Goal: Information Seeking & Learning: Find specific page/section

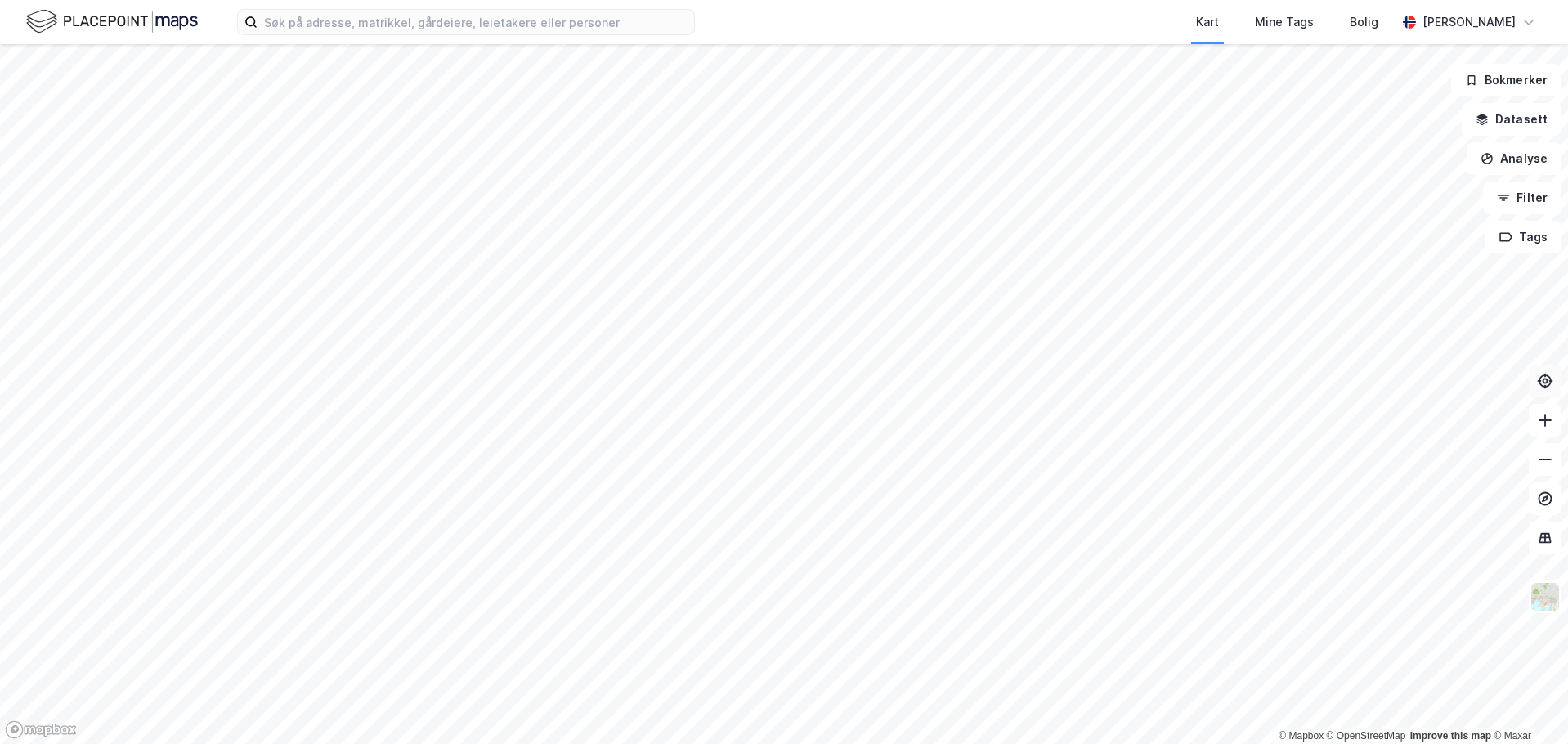
click at [1544, 380] on icon at bounding box center [1545, 382] width 17 height 17
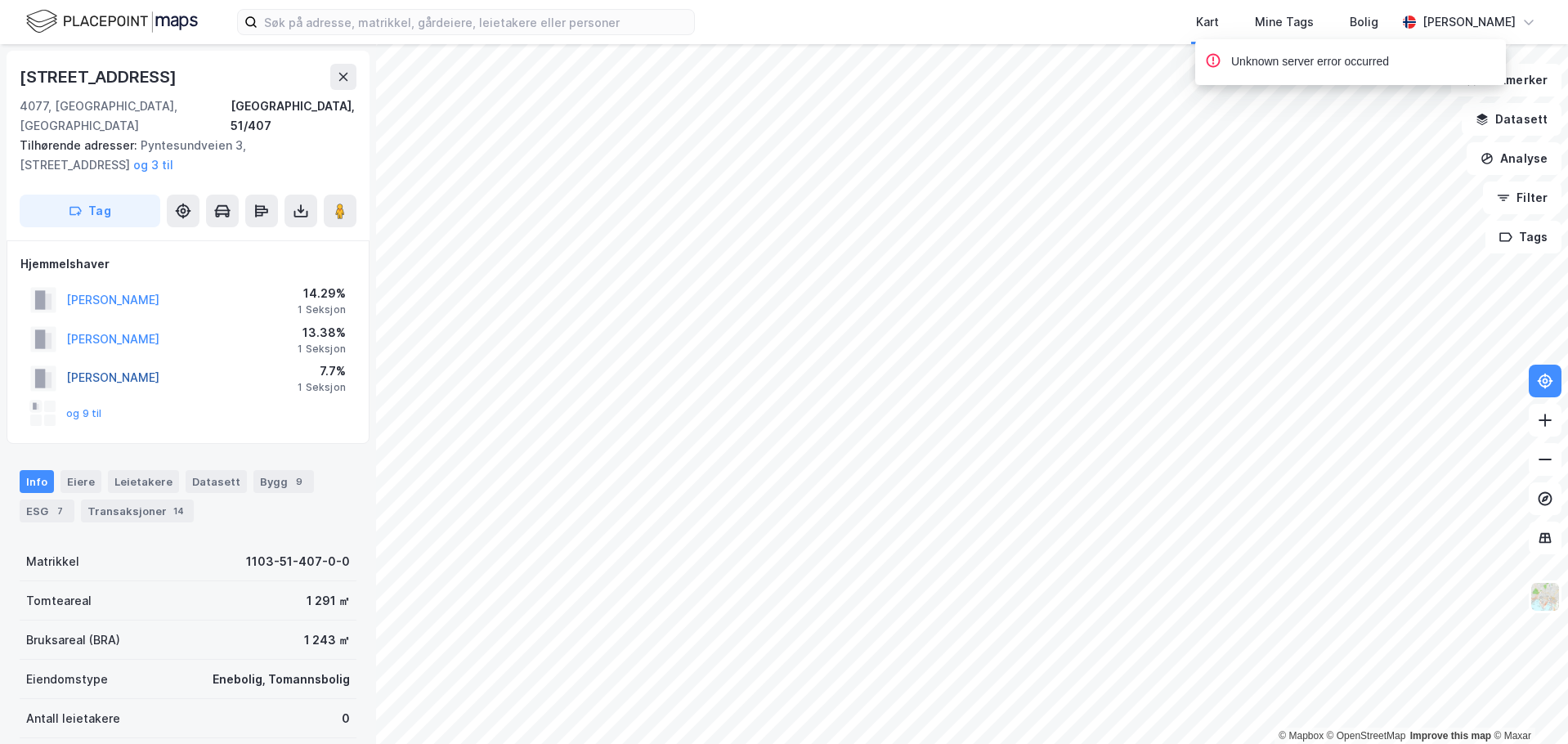
click at [0, 0] on button "[PERSON_NAME]" at bounding box center [0, 0] width 0 height 0
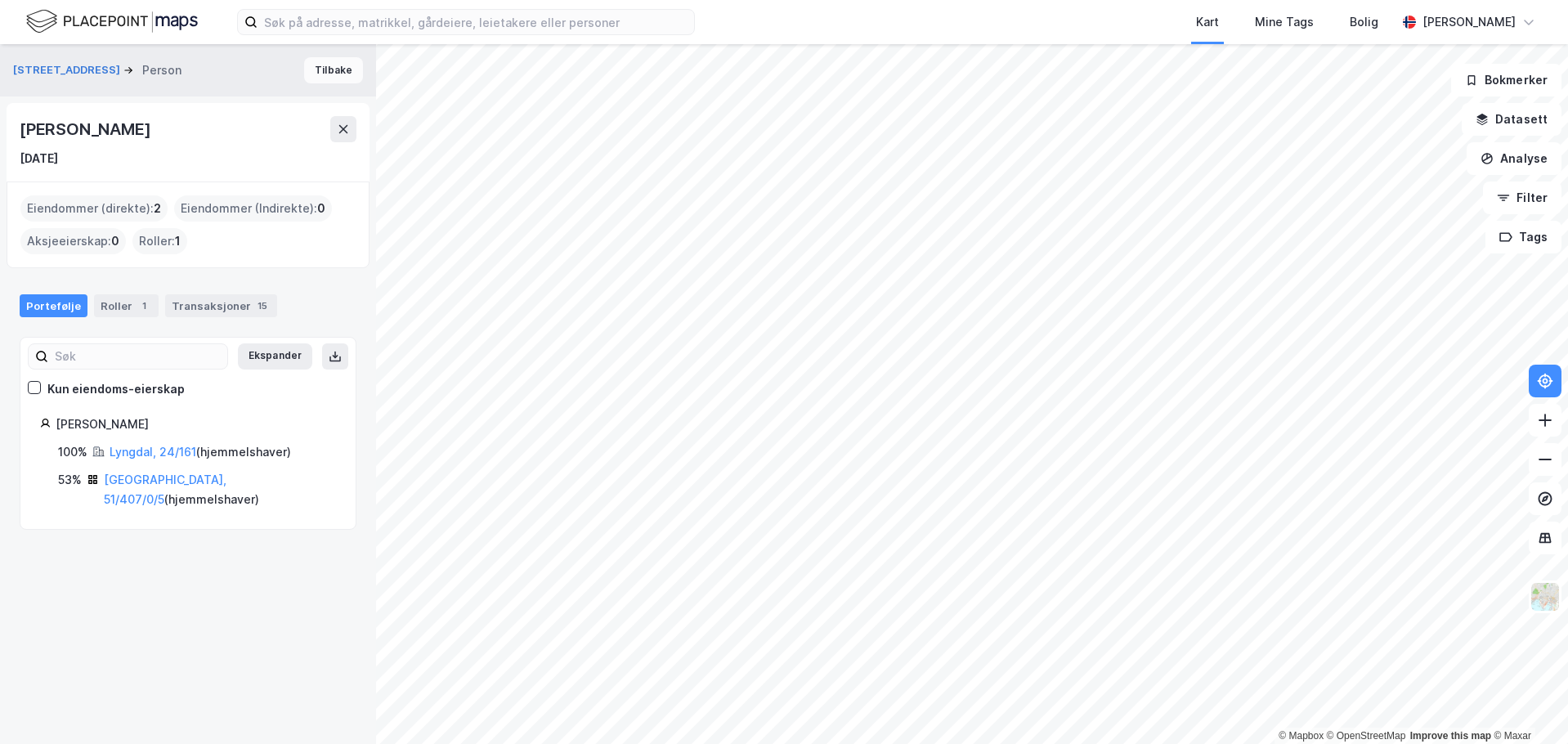
click at [331, 75] on button "Tilbake" at bounding box center [333, 71] width 59 height 27
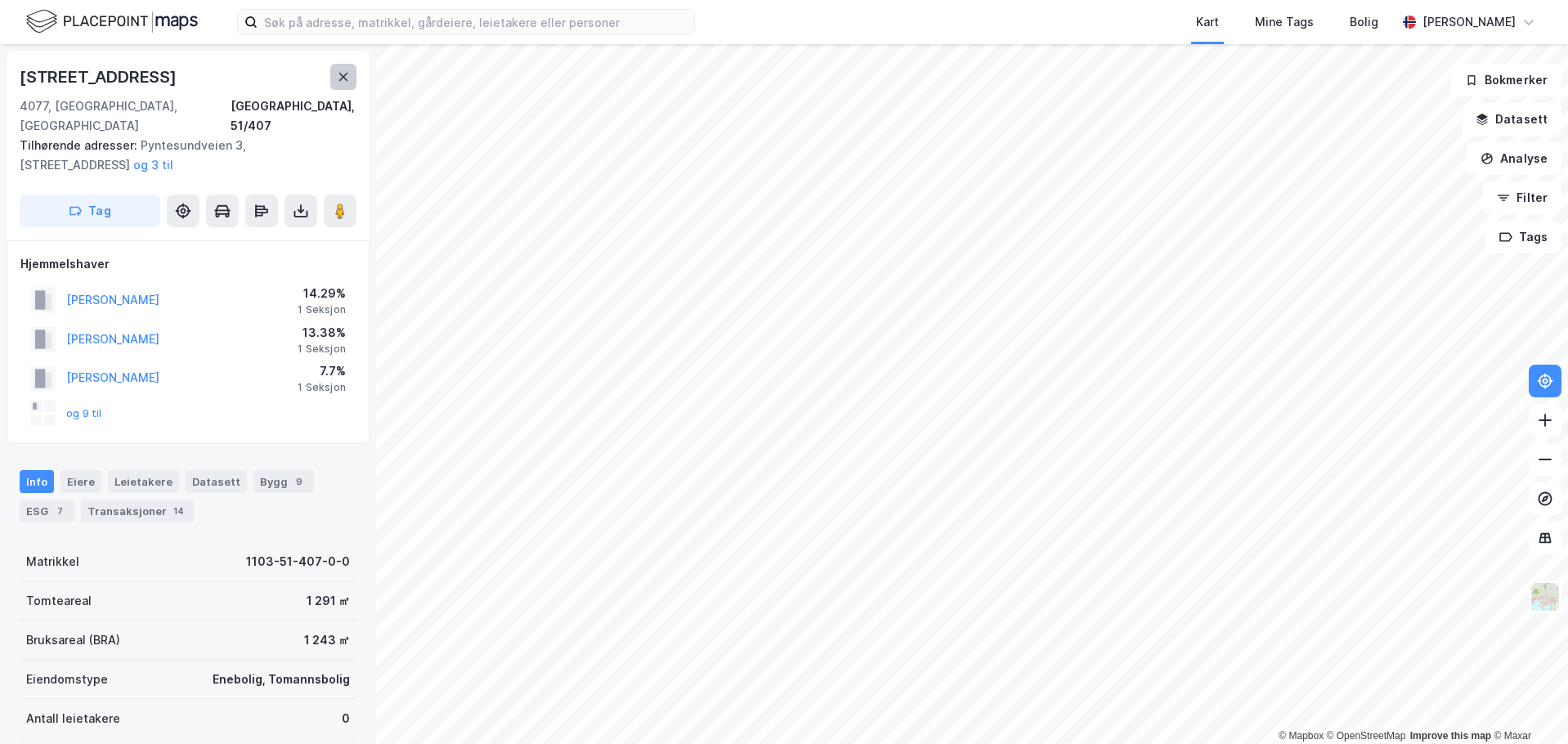
click at [333, 82] on button at bounding box center [343, 77] width 27 height 27
click at [0, 0] on button "og 9 til" at bounding box center [0, 0] width 0 height 0
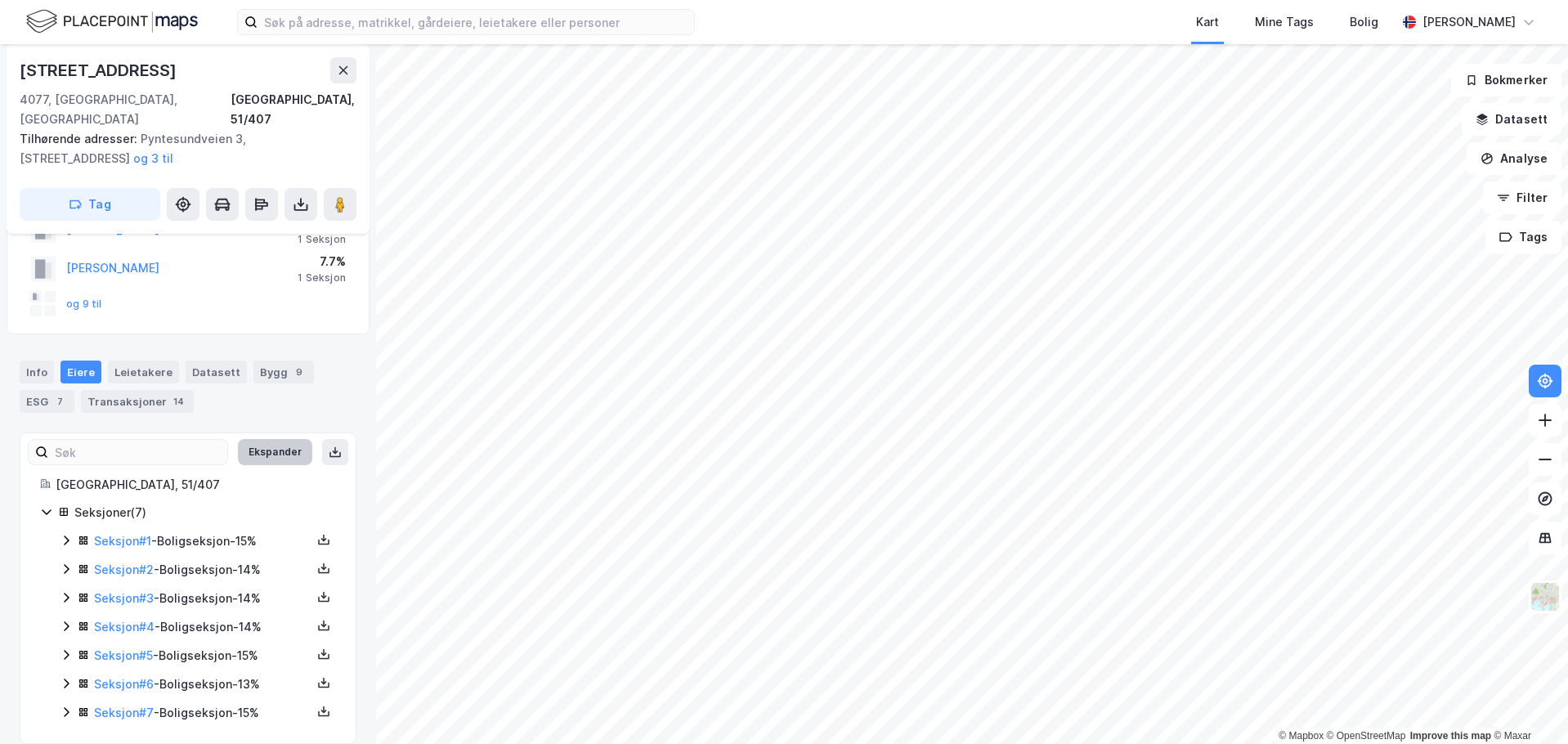
click at [273, 439] on button "Ekspander" at bounding box center [275, 452] width 75 height 27
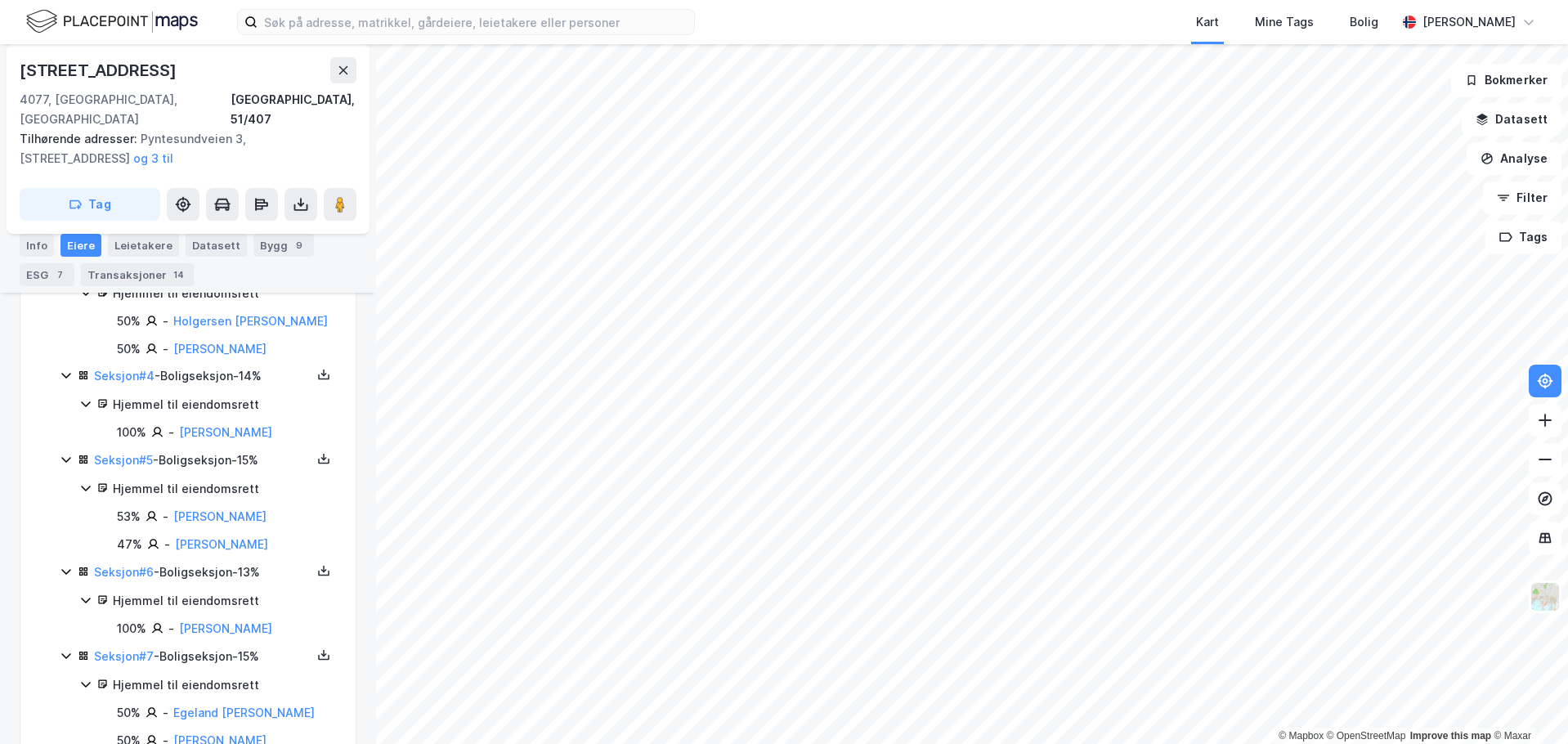
scroll to position [654, 0]
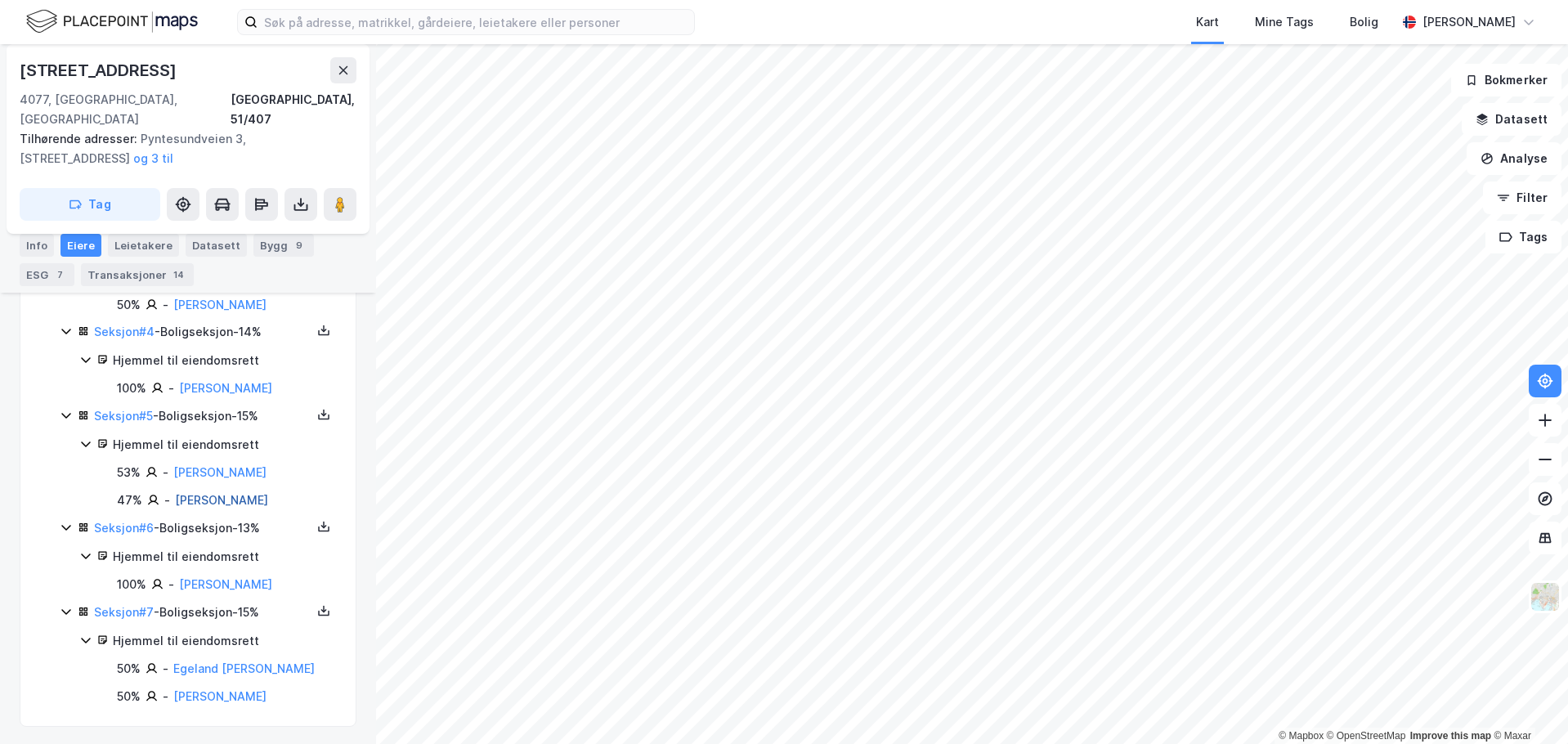
click at [218, 500] on link "[PERSON_NAME]" at bounding box center [221, 499] width 93 height 14
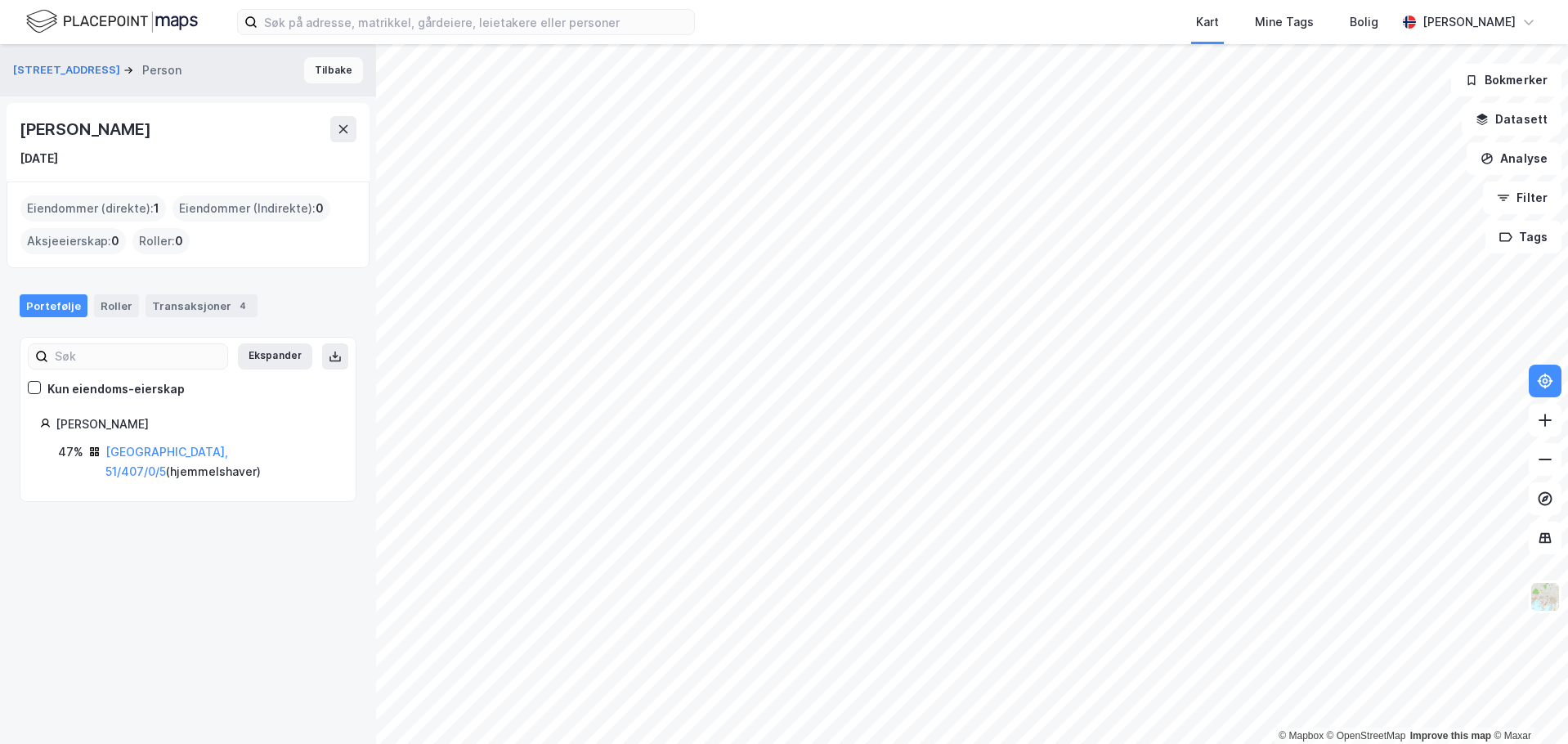
click at [340, 69] on button "Tilbake" at bounding box center [333, 71] width 59 height 27
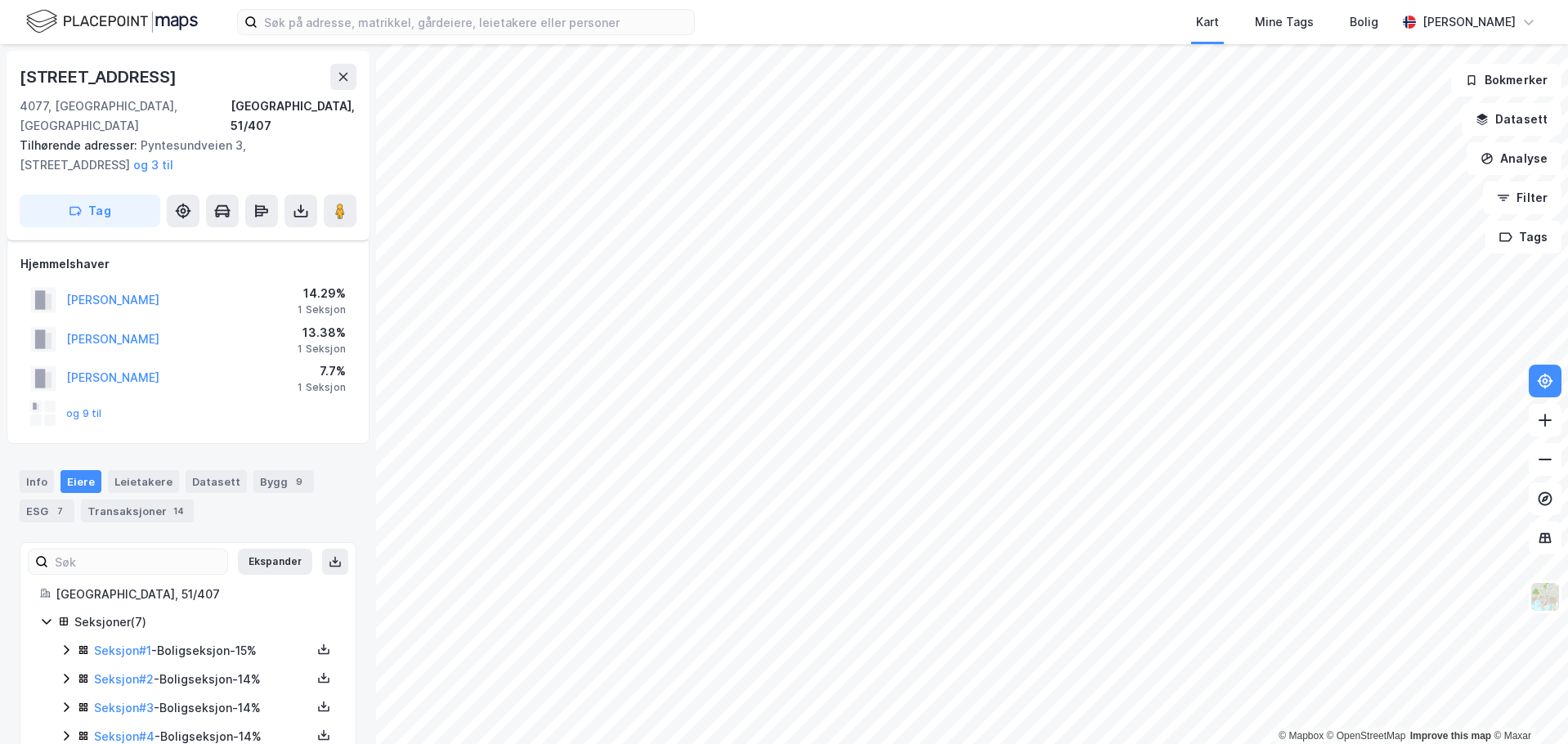
scroll to position [109, 0]
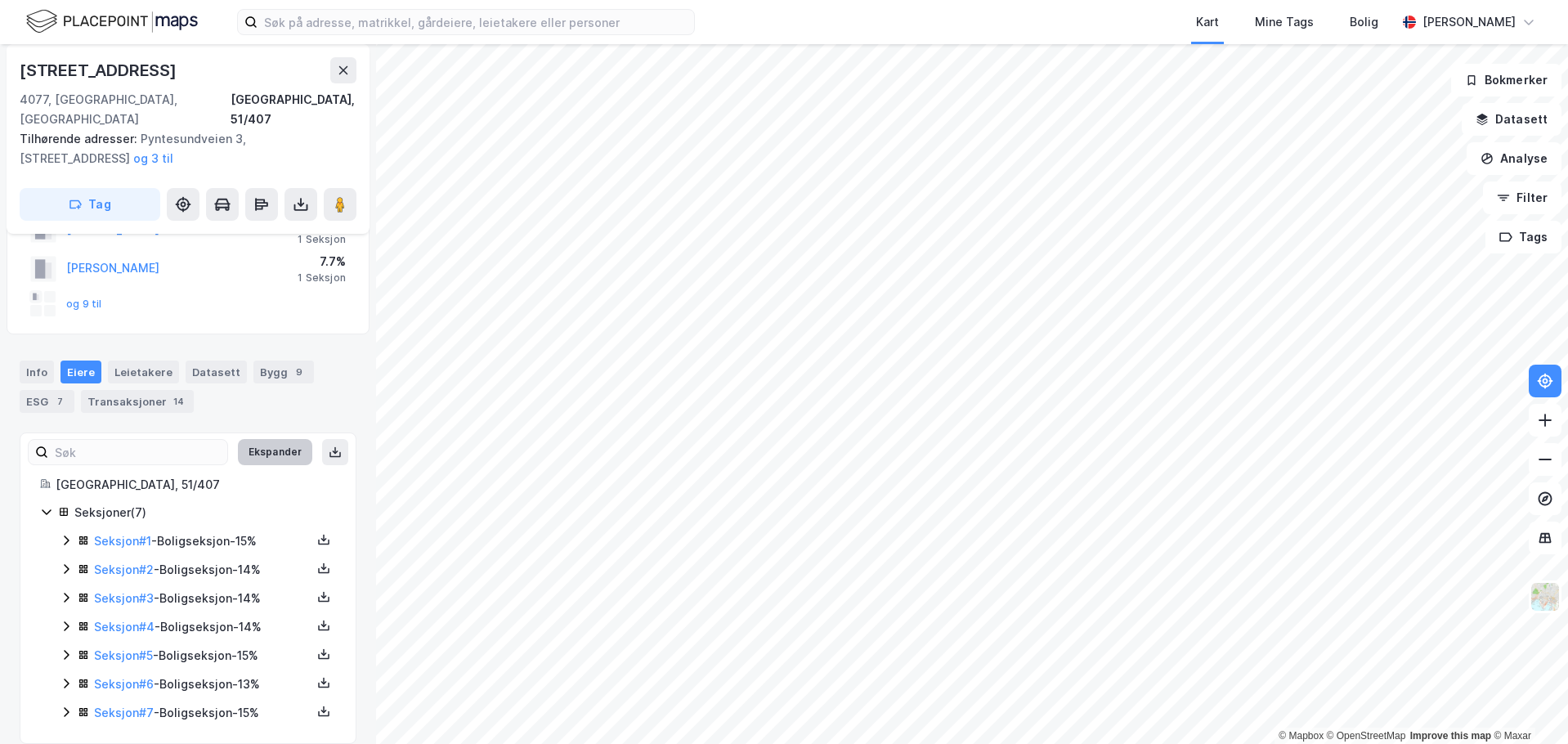
click at [279, 439] on button "Ekspander" at bounding box center [275, 452] width 75 height 27
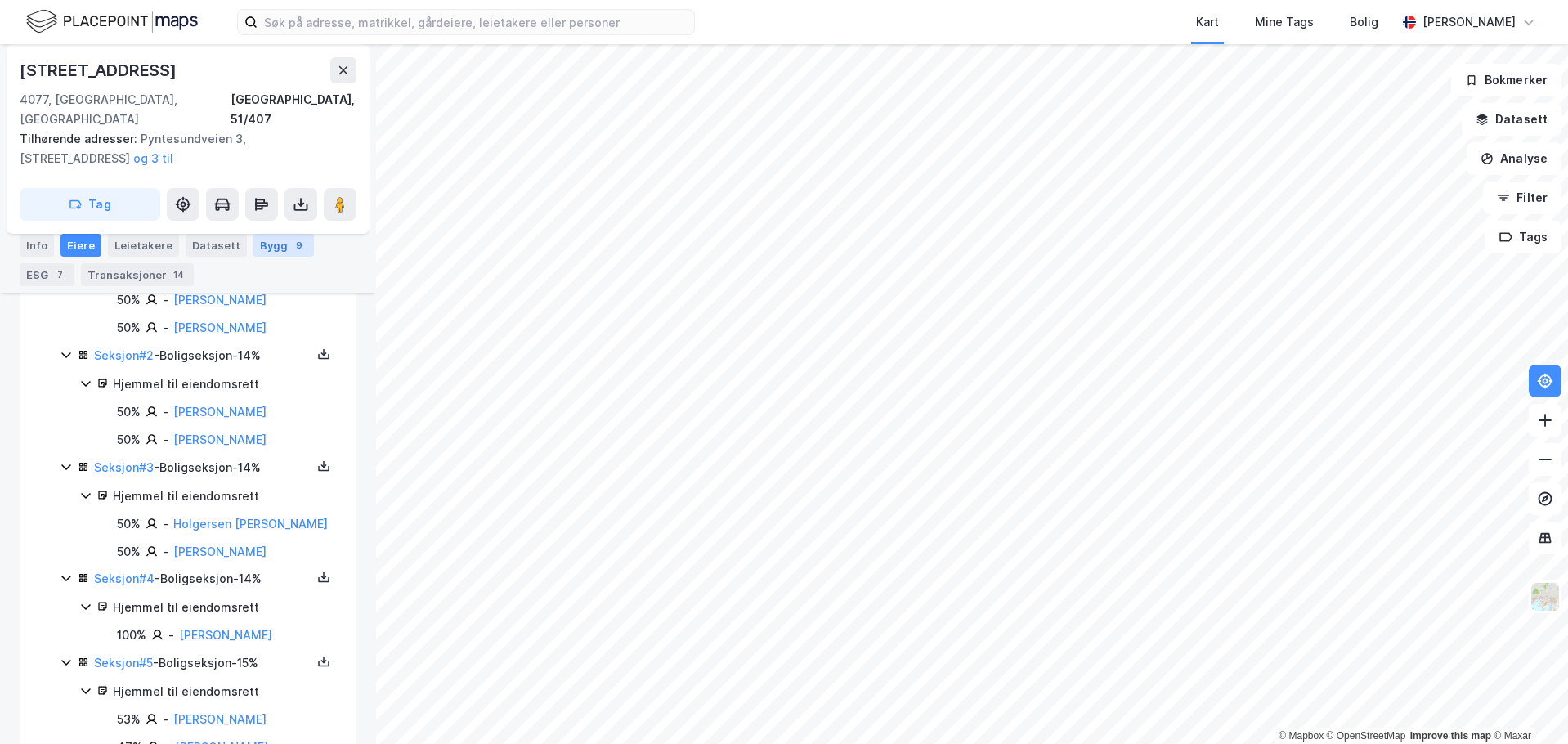
scroll to position [409, 0]
click at [218, 431] on link "[PERSON_NAME]" at bounding box center [220, 438] width 93 height 14
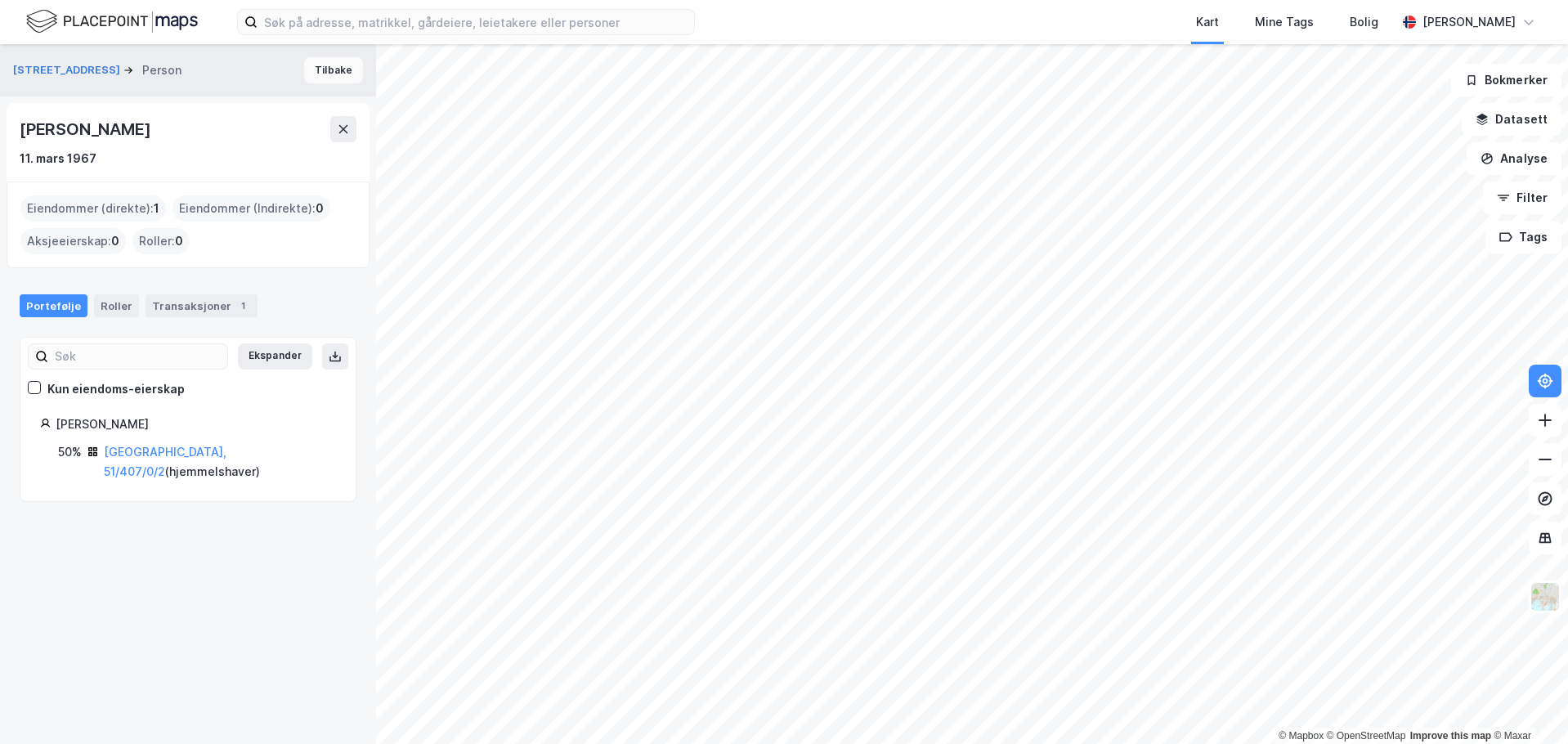
click at [335, 71] on button "Tilbake" at bounding box center [333, 71] width 59 height 27
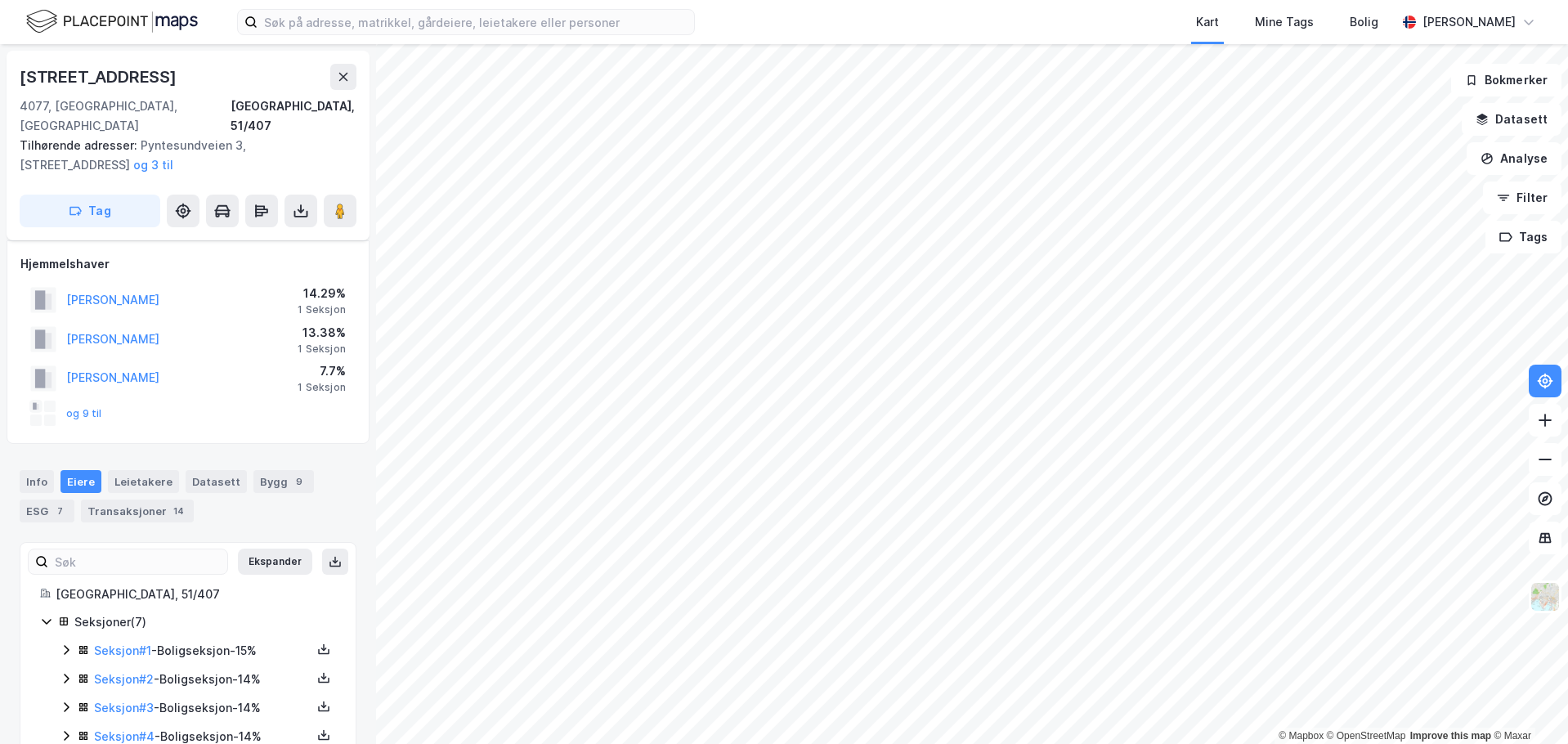
scroll to position [109, 0]
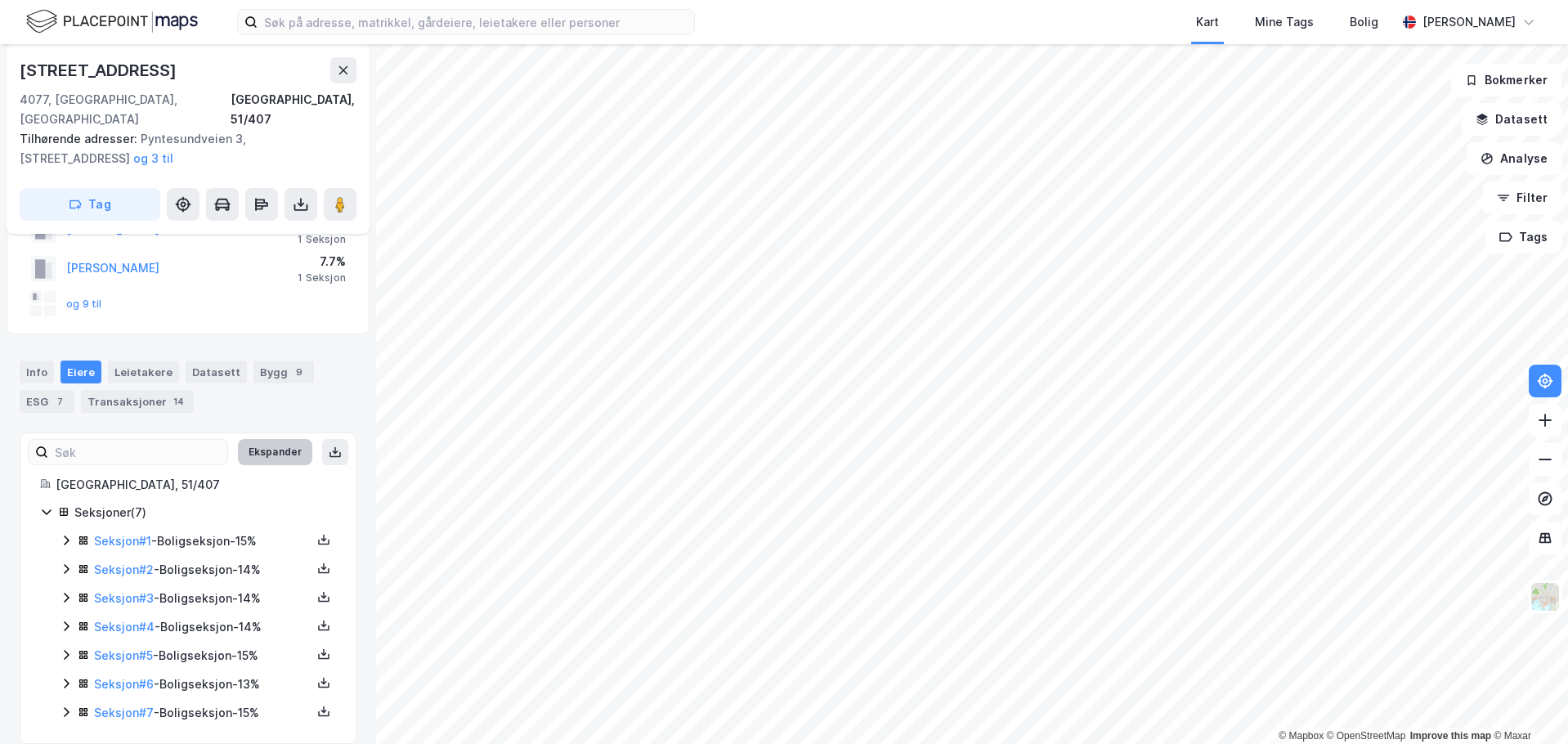
click at [278, 439] on button "Ekspander" at bounding box center [275, 452] width 75 height 27
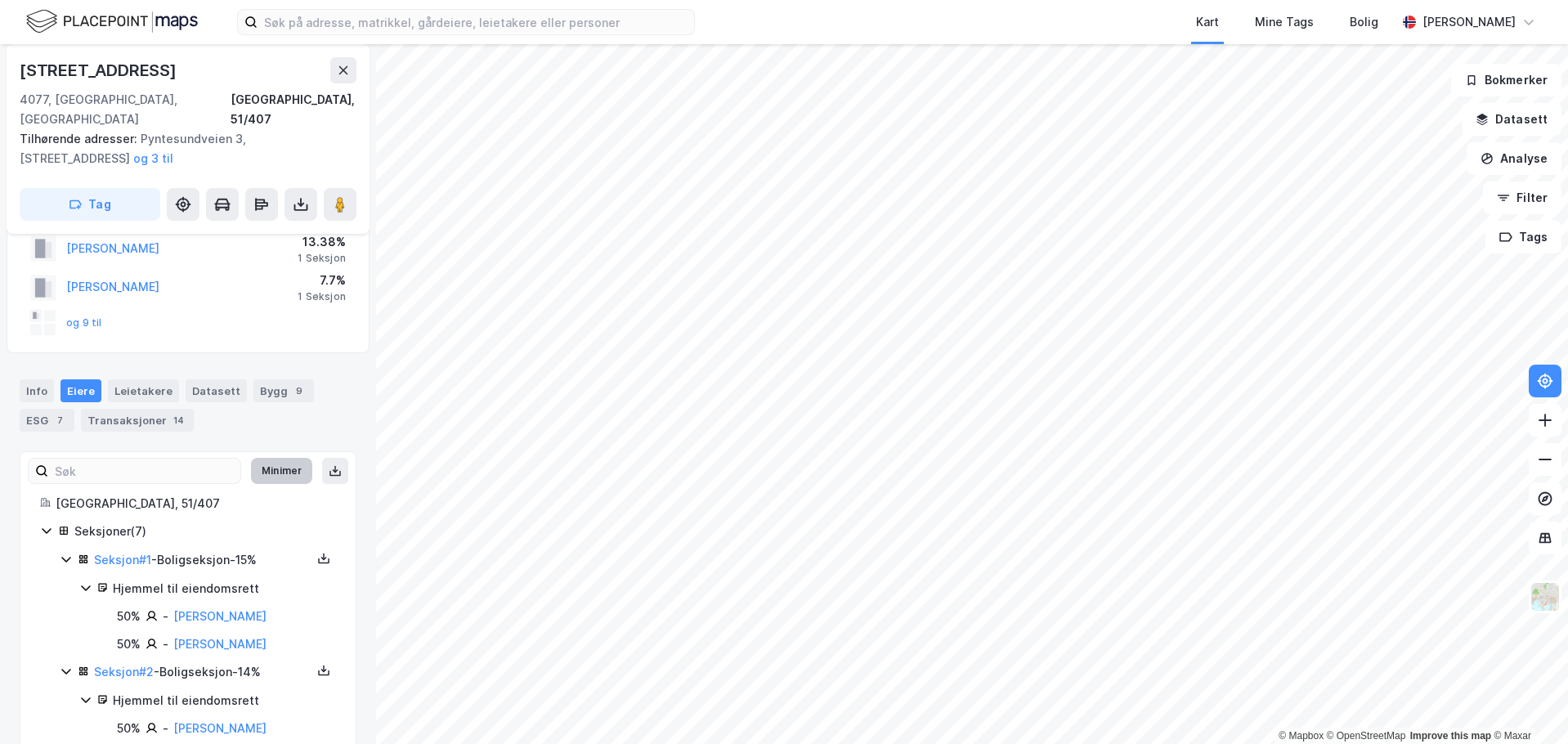
scroll to position [491, 0]
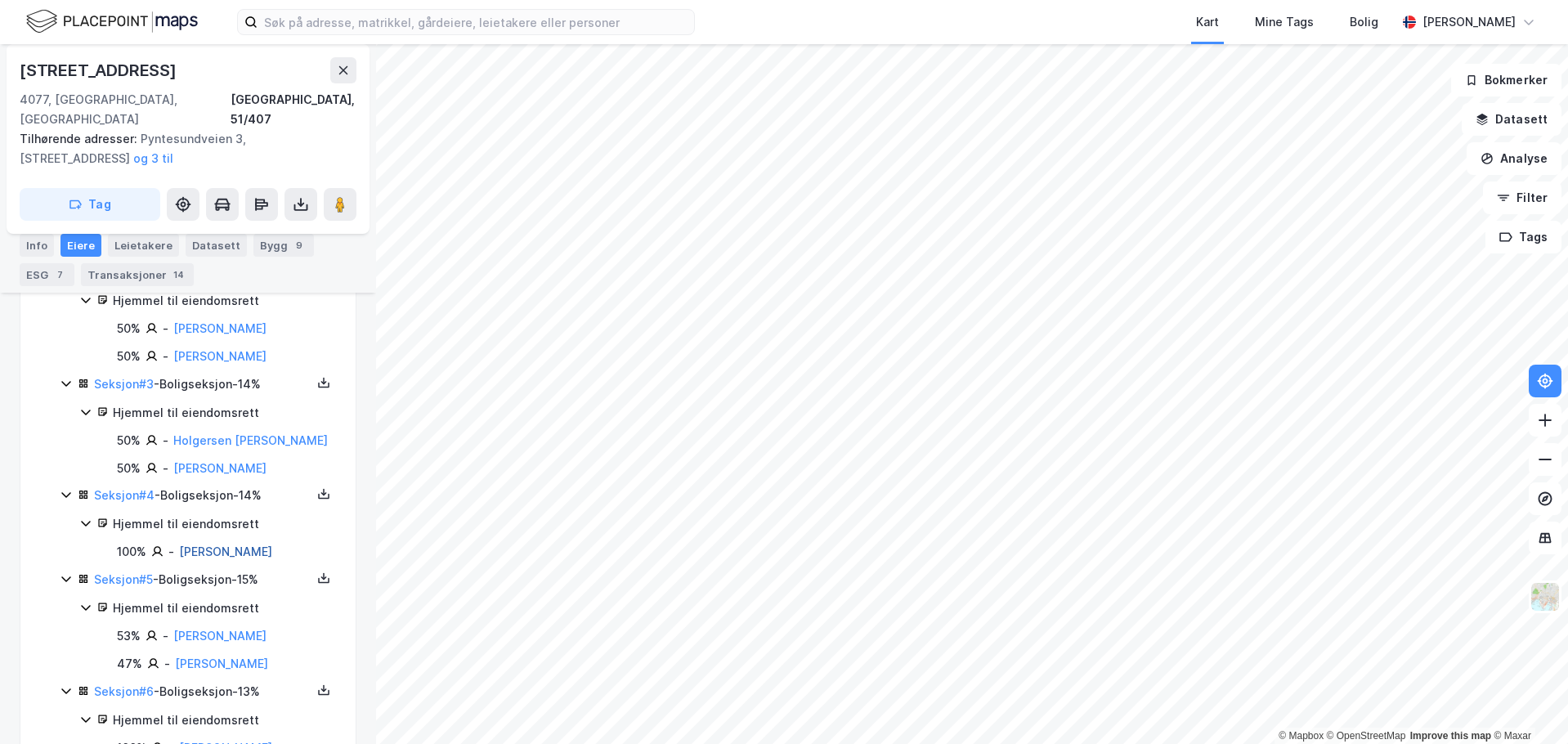
click at [226, 550] on link "[PERSON_NAME]" at bounding box center [226, 552] width 93 height 14
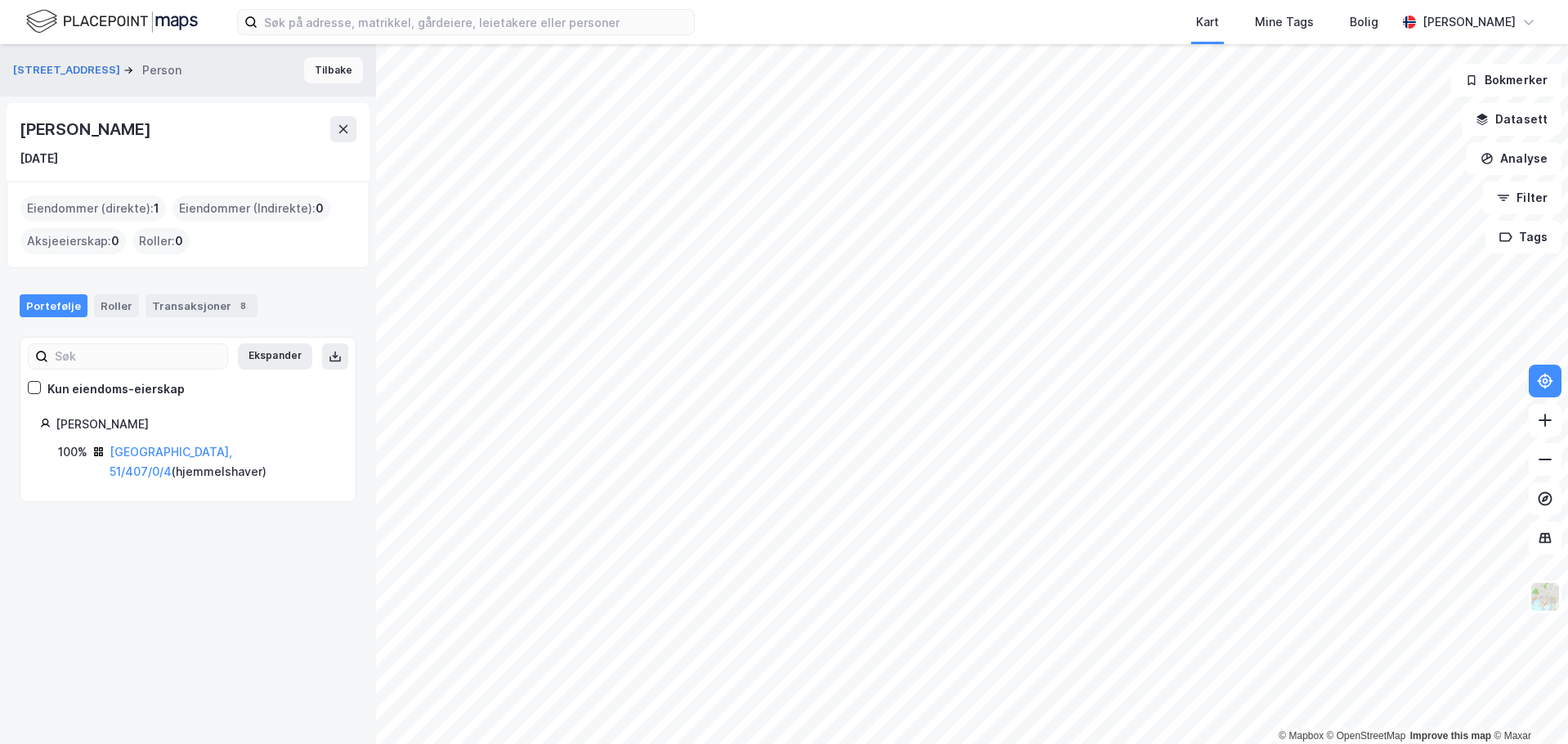
click at [321, 77] on button "Tilbake" at bounding box center [333, 71] width 59 height 27
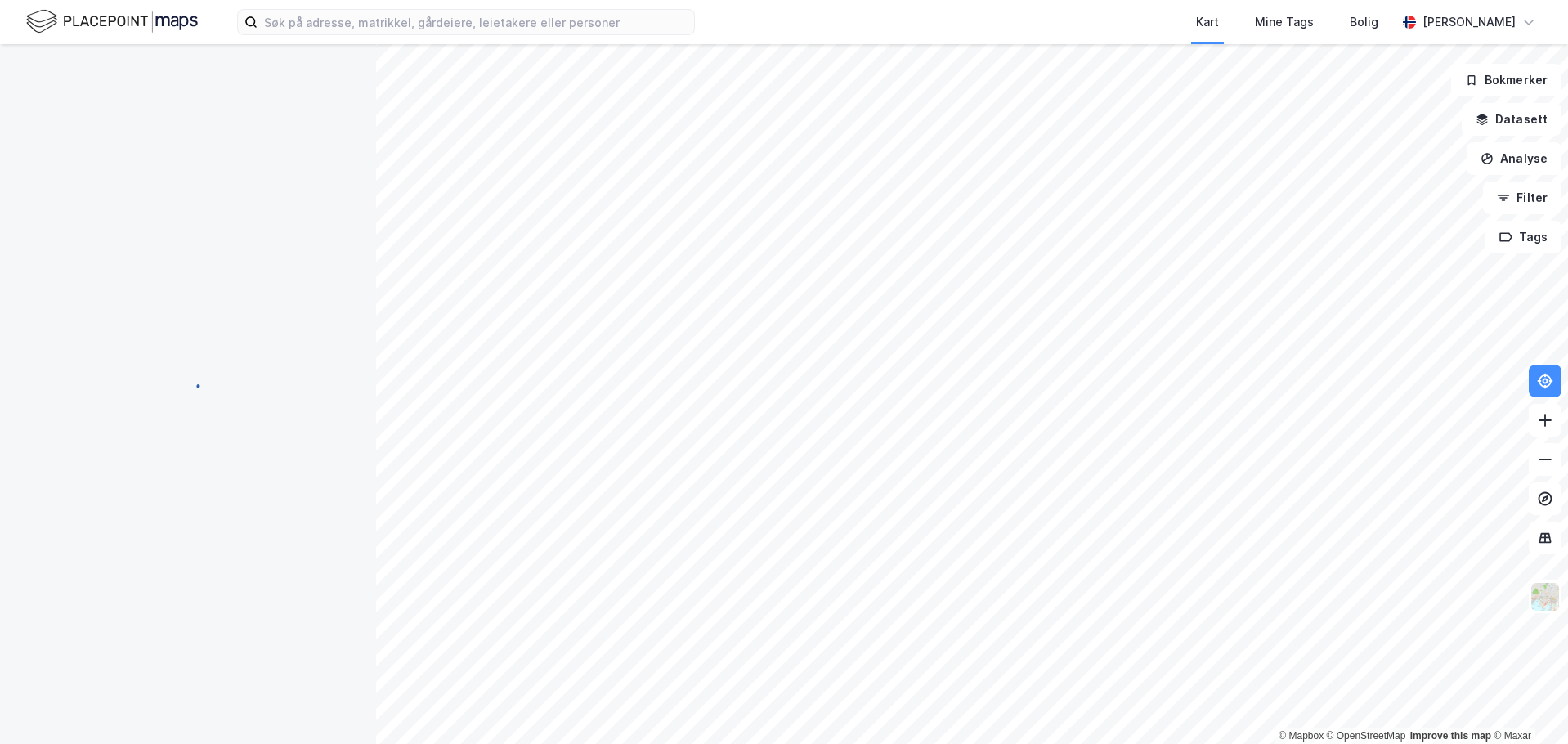
scroll to position [109, 0]
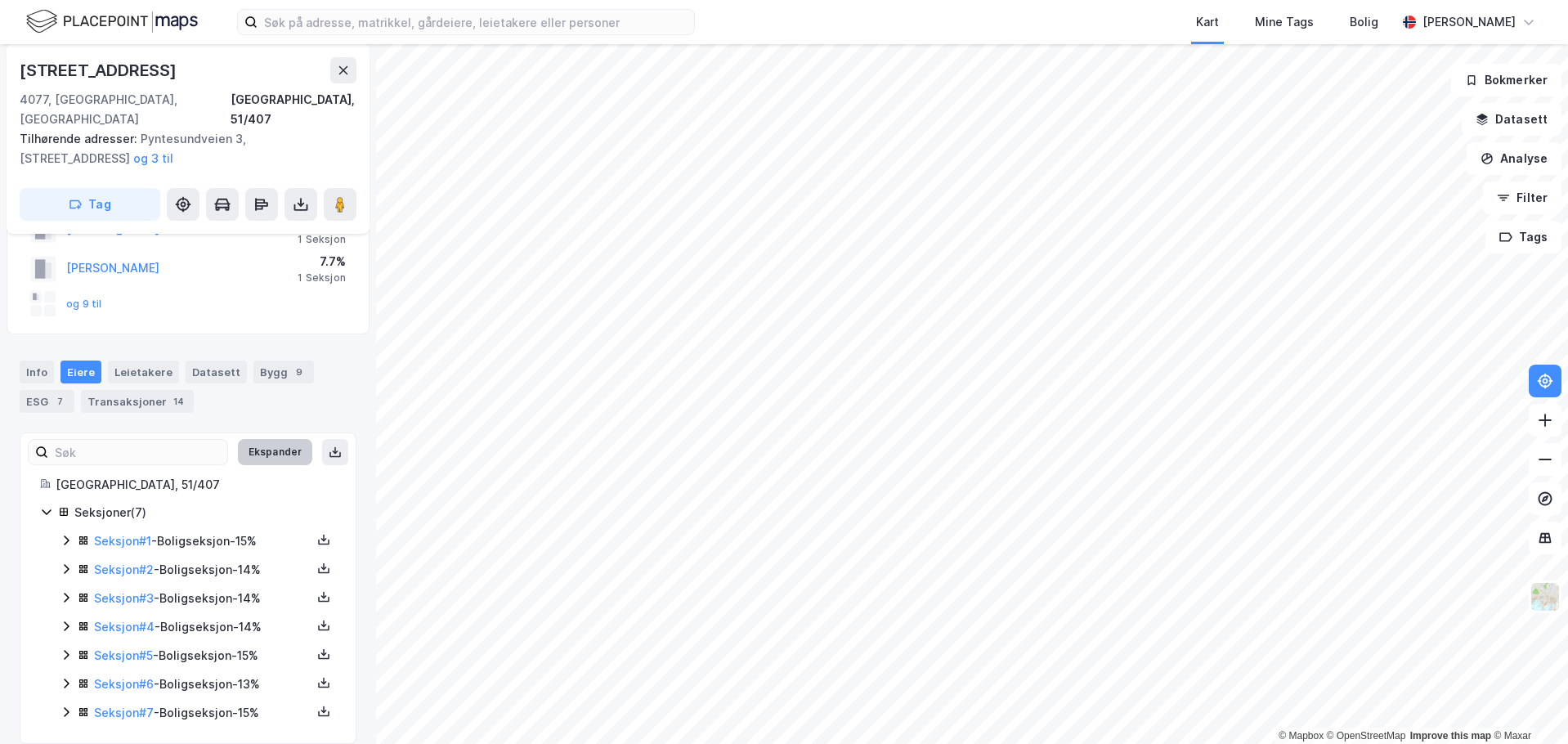
click at [259, 439] on button "Ekspander" at bounding box center [275, 452] width 75 height 27
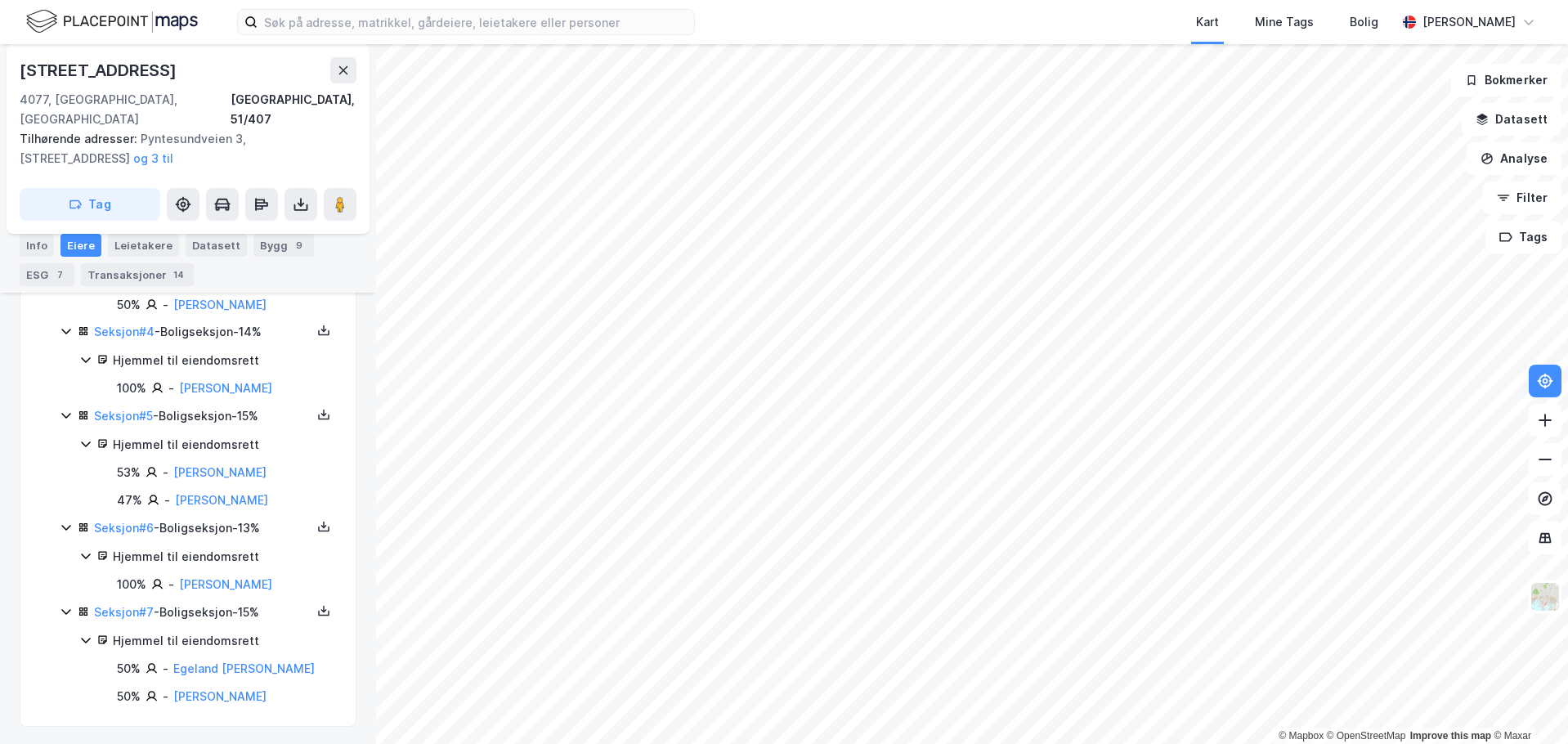
scroll to position [657, 0]
click at [187, 580] on link "[PERSON_NAME]" at bounding box center [226, 581] width 93 height 14
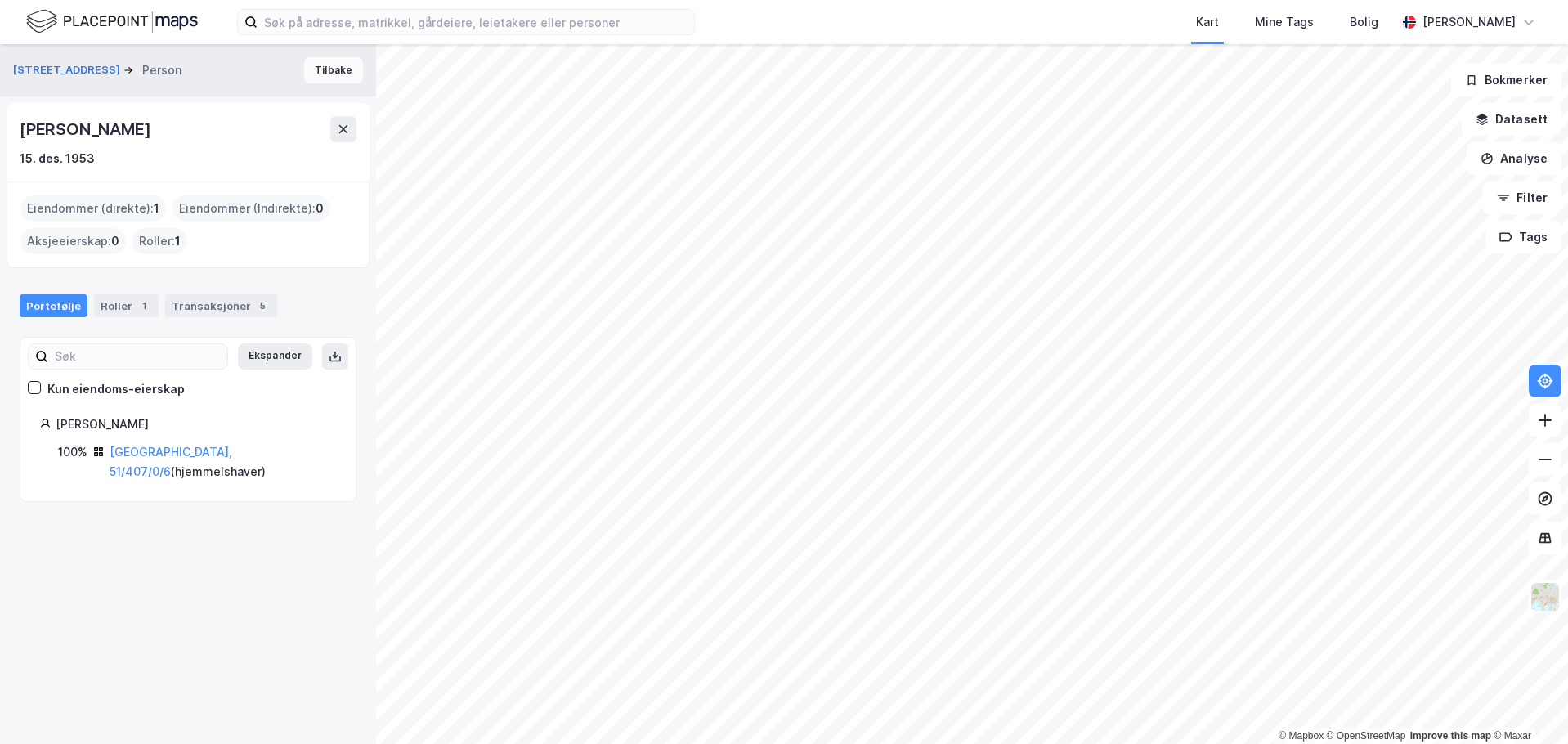
click at [318, 66] on button "Tilbake" at bounding box center [333, 71] width 59 height 27
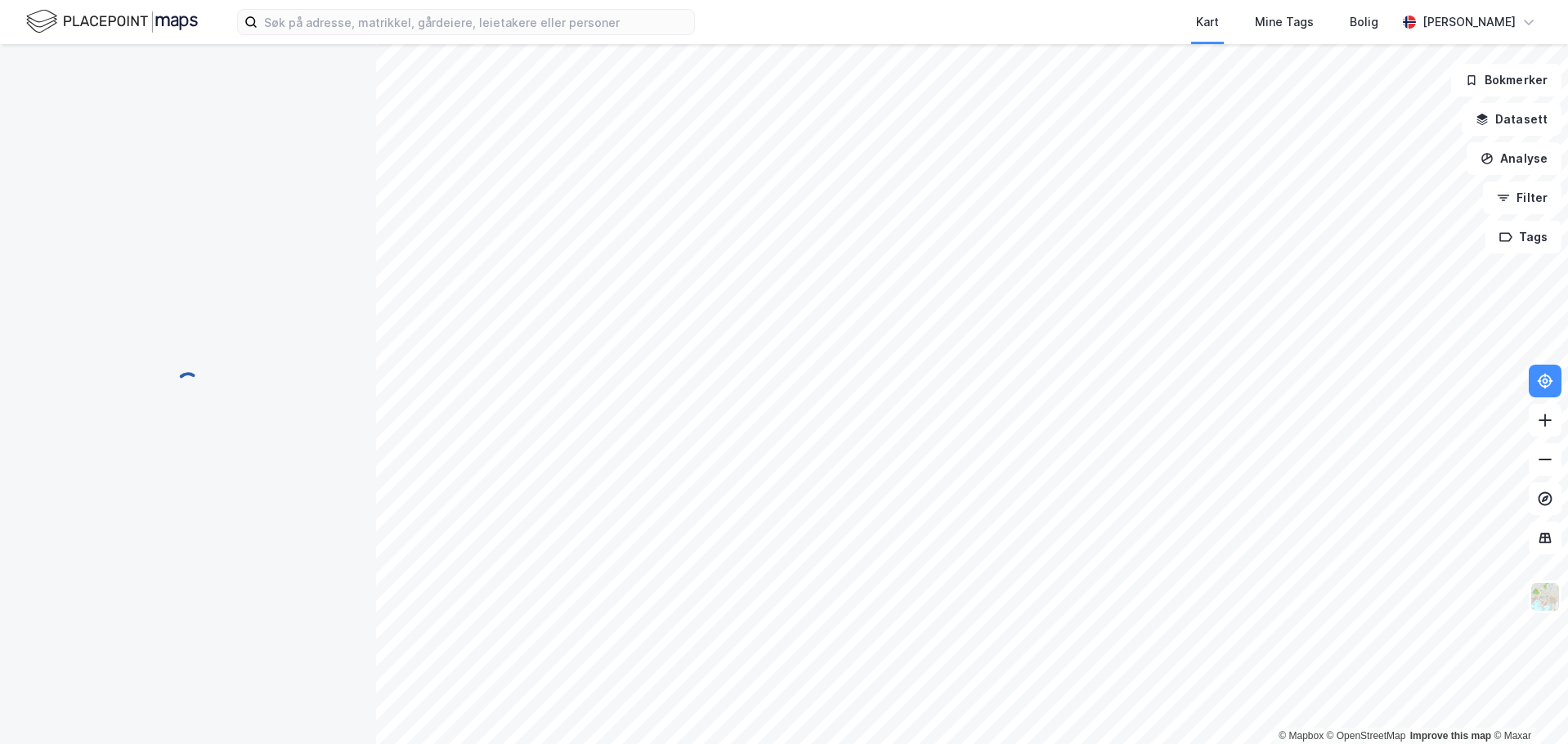
scroll to position [109, 0]
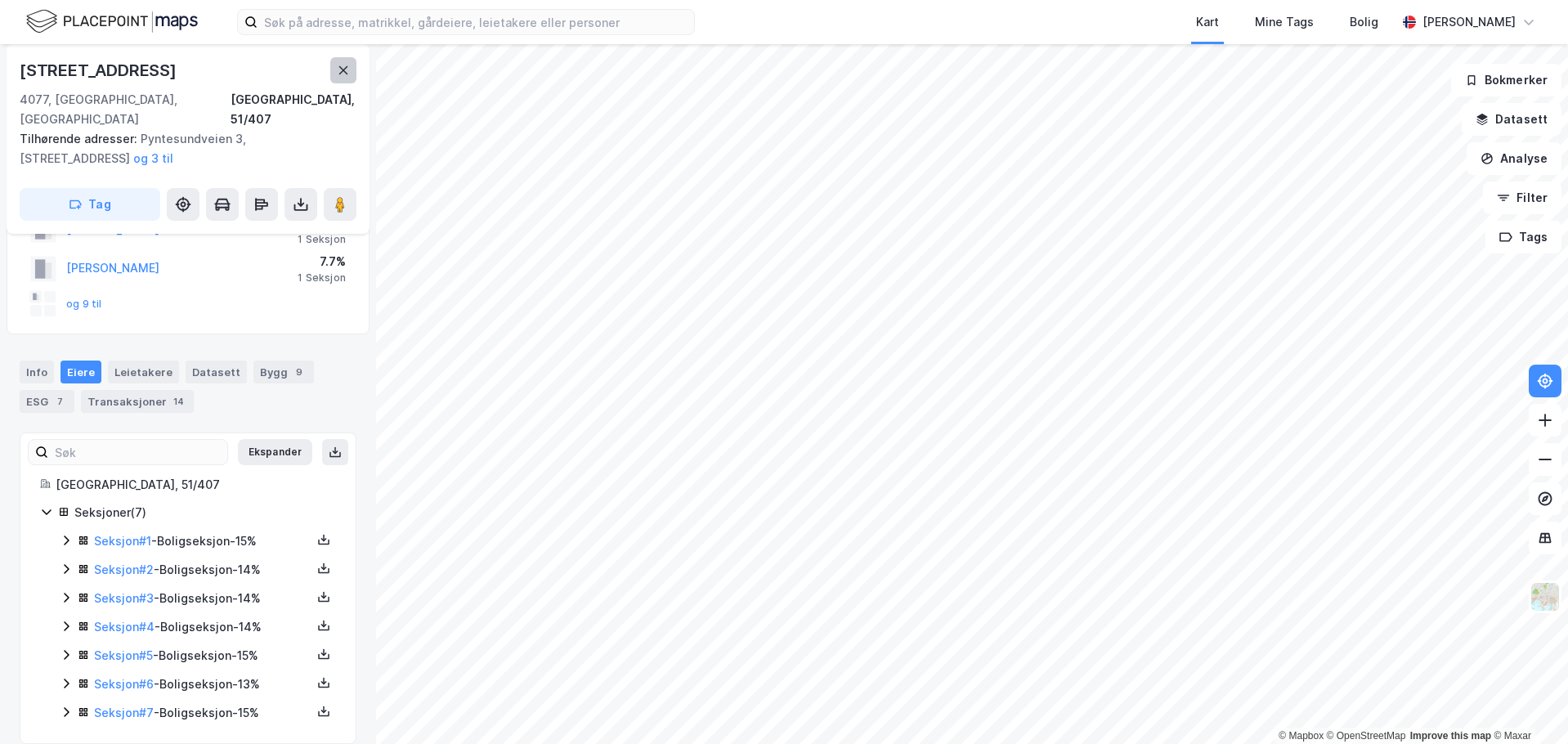
click at [337, 66] on icon at bounding box center [343, 71] width 13 height 13
